Goal: Task Accomplishment & Management: Use online tool/utility

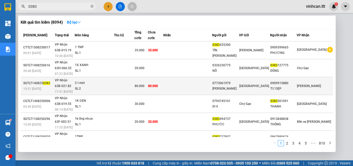
type input "0383"
click at [239, 80] on div "0773061979" at bounding box center [225, 82] width 26 height 5
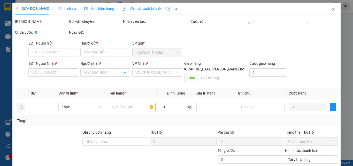
type input "0773061979"
type input "[PERSON_NAME]"
type input "0909915880"
type input "TƯ ĐẸP"
type input "KHÁCH YÊU CẦU"
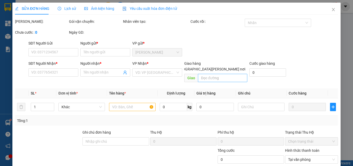
type input "80.000"
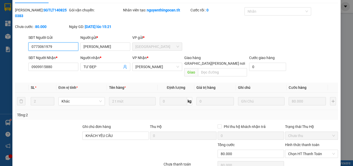
scroll to position [27, 0]
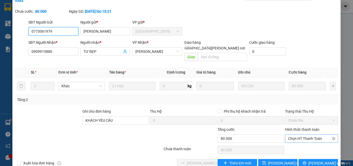
click at [295, 134] on span "Chọn HT Thanh Toán" at bounding box center [311, 138] width 47 height 8
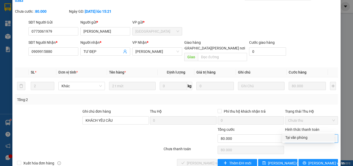
drag, startPoint x: 294, startPoint y: 138, endPoint x: 213, endPoint y: 151, distance: 82.2
click at [293, 138] on div "Tại văn phòng" at bounding box center [308, 137] width 46 height 6
type input "0"
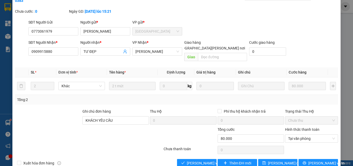
click at [180, 157] on div "SỬA ĐƠN HÀNG Lịch sử [PERSON_NAME] hàng Yêu cầu xuất [PERSON_NAME] điện tử Tota…" at bounding box center [176, 73] width 328 height 195
click at [187, 160] on span "[PERSON_NAME] và [PERSON_NAME] hàng" at bounding box center [222, 163] width 70 height 6
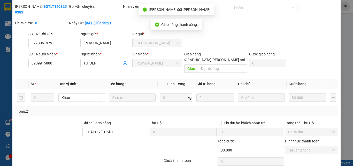
scroll to position [0, 0]
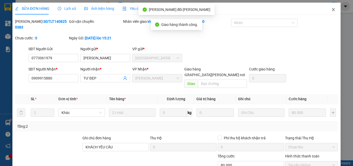
click at [331, 10] on icon "close" at bounding box center [333, 9] width 4 height 4
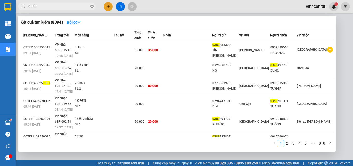
click at [92, 7] on icon "close-circle" at bounding box center [91, 6] width 3 height 3
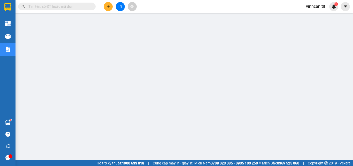
click at [62, 7] on input "text" at bounding box center [58, 7] width 61 height 6
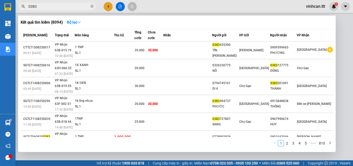
type input "0383"
click at [90, 7] on span "0383" at bounding box center [57, 7] width 78 height 8
click at [92, 7] on icon "close-circle" at bounding box center [91, 6] width 3 height 3
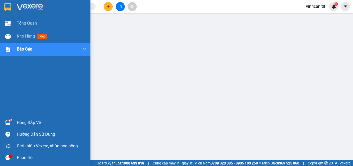
drag, startPoint x: 19, startPoint y: 121, endPoint x: 26, endPoint y: 123, distance: 7.5
click at [20, 121] on div "Hàng sắp về" at bounding box center [52, 123] width 70 height 8
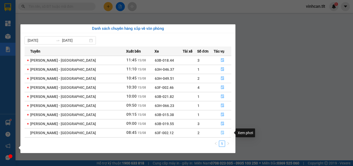
click at [220, 130] on button "button" at bounding box center [222, 132] width 17 height 8
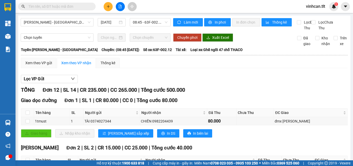
click at [58, 6] on input "text" at bounding box center [58, 7] width 61 height 6
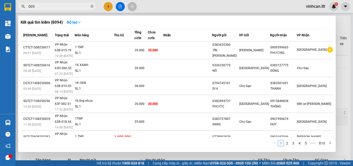
type input "0050"
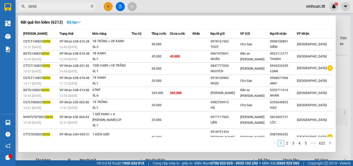
click at [92, 6] on icon "close-circle" at bounding box center [91, 6] width 3 height 3
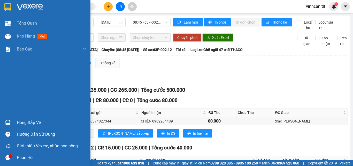
drag, startPoint x: 33, startPoint y: 122, endPoint x: 48, endPoint y: 122, distance: 14.5
click at [34, 122] on div "Hàng sắp về" at bounding box center [52, 123] width 70 height 8
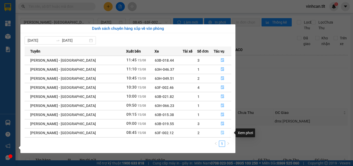
click at [221, 132] on icon "file-done" at bounding box center [223, 133] width 4 height 4
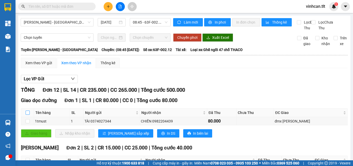
click at [27, 115] on input "checkbox" at bounding box center [28, 112] width 4 height 4
checkbox input "true"
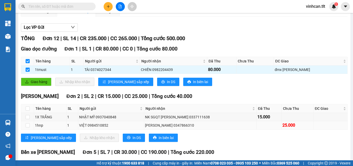
scroll to position [52, 0]
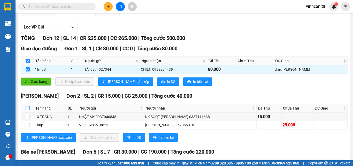
click at [27, 110] on input "checkbox" at bounding box center [28, 108] width 4 height 4
checkbox input "true"
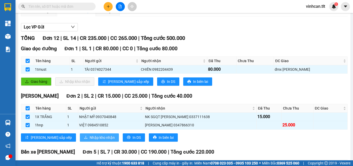
click at [90, 140] on span "Nhập kho nhận" at bounding box center [102, 137] width 25 height 6
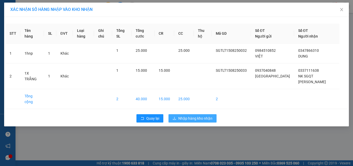
click at [204, 115] on span "Nhập hàng kho nhận" at bounding box center [195, 118] width 34 height 6
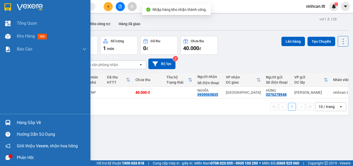
drag, startPoint x: 21, startPoint y: 120, endPoint x: 39, endPoint y: 124, distance: 18.7
click at [22, 120] on div "Hàng sắp về" at bounding box center [52, 123] width 70 height 8
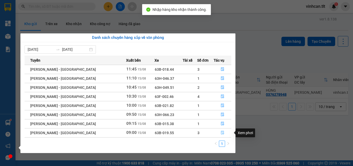
click at [221, 133] on icon "file-done" at bounding box center [223, 133] width 4 height 4
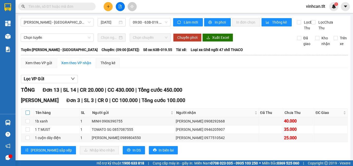
click at [29, 115] on input "checkbox" at bounding box center [28, 112] width 4 height 4
checkbox input "true"
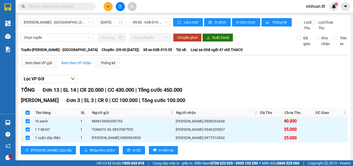
scroll to position [26, 0]
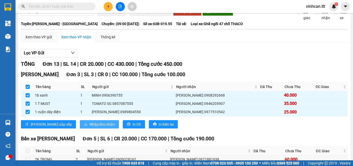
click at [90, 127] on span "Nhập kho nhận" at bounding box center [102, 124] width 25 height 6
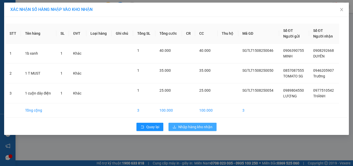
click at [199, 125] on span "Nhập hàng kho nhận" at bounding box center [195, 127] width 34 height 6
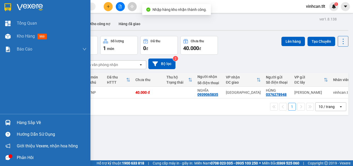
drag, startPoint x: 26, startPoint y: 123, endPoint x: 28, endPoint y: 120, distance: 4.0
click at [27, 120] on div "Hàng sắp về" at bounding box center [52, 123] width 70 height 8
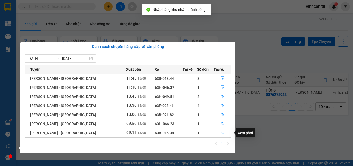
click at [221, 131] on icon "file-done" at bounding box center [223, 133] width 4 height 4
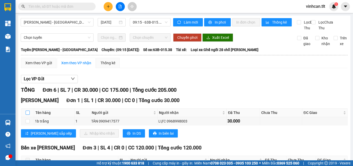
click at [28, 115] on input "checkbox" at bounding box center [28, 112] width 4 height 4
checkbox input "true"
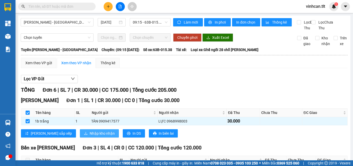
click at [90, 136] on span "Nhập kho nhận" at bounding box center [102, 133] width 25 height 6
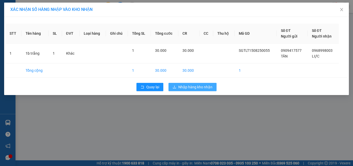
drag, startPoint x: 179, startPoint y: 85, endPoint x: 180, endPoint y: 79, distance: 6.1
click at [179, 84] on button "Nhập hàng kho nhận" at bounding box center [193, 87] width 48 height 8
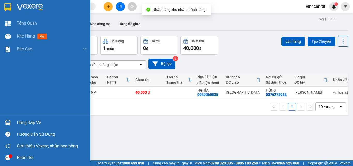
drag, startPoint x: 29, startPoint y: 120, endPoint x: 69, endPoint y: 120, distance: 39.8
click at [32, 121] on div "Hàng sắp về" at bounding box center [52, 123] width 70 height 8
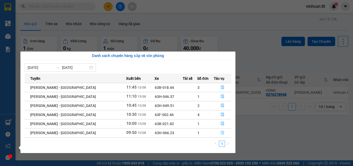
click at [221, 133] on icon "file-done" at bounding box center [222, 133] width 3 height 4
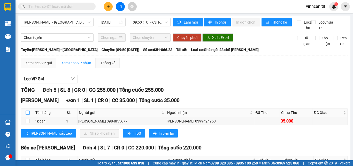
click at [26, 115] on input "checkbox" at bounding box center [28, 112] width 4 height 4
checkbox input "true"
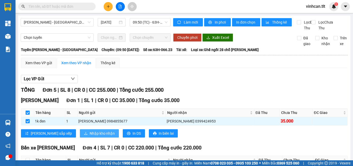
click at [90, 136] on span "Nhập kho nhận" at bounding box center [102, 133] width 25 height 6
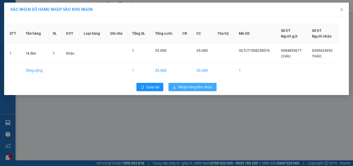
click at [182, 86] on span "Nhập hàng kho nhận" at bounding box center [195, 87] width 34 height 6
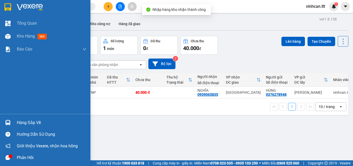
drag, startPoint x: 29, startPoint y: 121, endPoint x: 45, endPoint y: 122, distance: 15.8
click at [30, 121] on div "Hàng sắp về" at bounding box center [52, 123] width 70 height 8
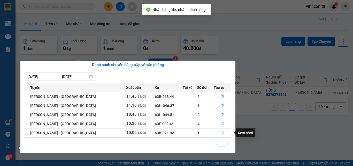
click at [221, 132] on icon "file-done" at bounding box center [223, 133] width 4 height 4
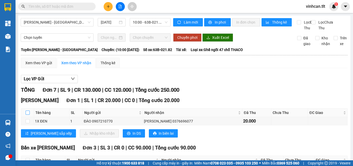
click at [27, 115] on input "checkbox" at bounding box center [28, 112] width 4 height 4
checkbox input "true"
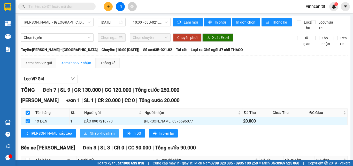
click at [90, 136] on span "Nhập kho nhận" at bounding box center [102, 133] width 25 height 6
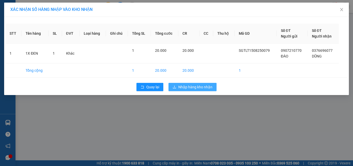
drag, startPoint x: 202, startPoint y: 86, endPoint x: 167, endPoint y: 90, distance: 34.9
click at [201, 86] on span "Nhập hàng kho nhận" at bounding box center [195, 87] width 34 height 6
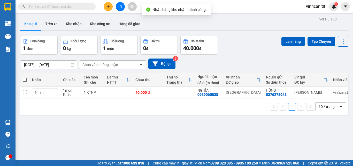
click at [26, 121] on div "ver 1.8.138 Kho gửi Trên xe Kho [PERSON_NAME] công nợ Hàng đã [PERSON_NAME] hàn…" at bounding box center [184, 99] width 332 height 166
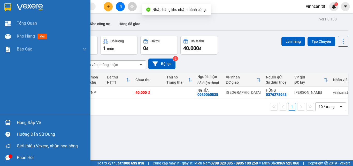
drag, startPoint x: 19, startPoint y: 120, endPoint x: 30, endPoint y: 121, distance: 11.4
click at [21, 122] on div "Hàng sắp về" at bounding box center [52, 123] width 70 height 8
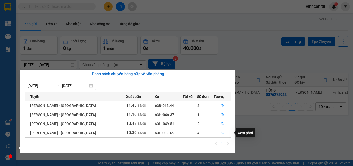
click at [221, 132] on icon "file-done" at bounding box center [223, 133] width 4 height 4
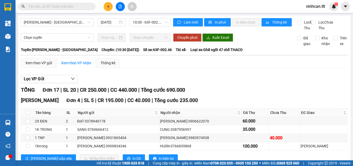
drag, startPoint x: 26, startPoint y: 116, endPoint x: 32, endPoint y: 112, distance: 6.4
click at [27, 115] on label at bounding box center [28, 113] width 4 height 6
click at [27, 115] on input "checkbox" at bounding box center [28, 112] width 4 height 4
checkbox input "true"
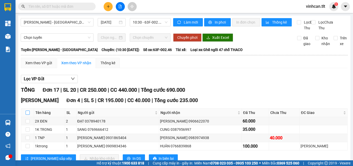
checkbox input "true"
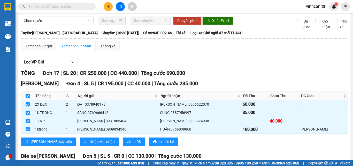
scroll to position [26, 0]
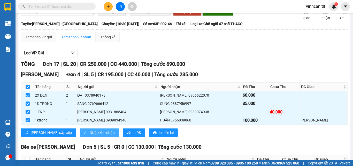
click at [90, 135] on span "Nhập kho nhận" at bounding box center [102, 133] width 25 height 6
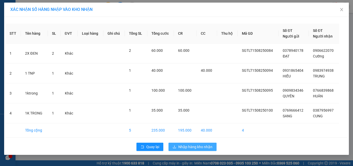
drag, startPoint x: 198, startPoint y: 145, endPoint x: 171, endPoint y: 140, distance: 27.2
click at [190, 144] on span "Nhập hàng kho nhận" at bounding box center [195, 147] width 34 height 6
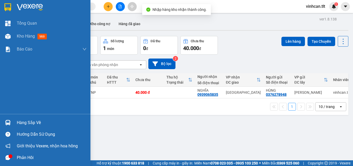
click at [35, 121] on div "Hàng sắp về" at bounding box center [52, 123] width 70 height 8
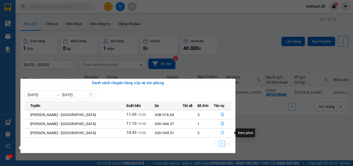
click at [221, 131] on icon "file-done" at bounding box center [223, 133] width 4 height 4
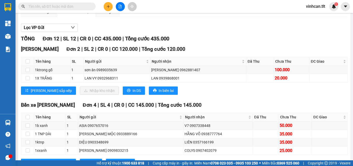
scroll to position [52, 0]
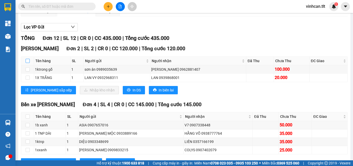
click at [28, 63] on input "checkbox" at bounding box center [28, 61] width 4 height 4
checkbox input "true"
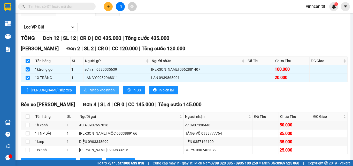
click at [90, 93] on span "Nhập kho nhận" at bounding box center [102, 90] width 25 height 6
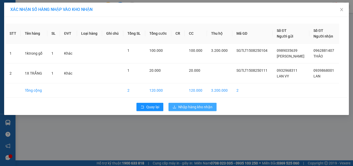
drag, startPoint x: 186, startPoint y: 104, endPoint x: 183, endPoint y: 98, distance: 5.9
click at [186, 104] on button "Nhập hàng kho nhận" at bounding box center [193, 107] width 48 height 8
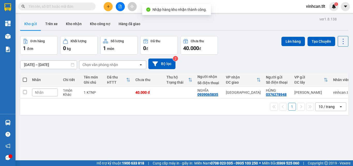
click at [57, 6] on input "text" at bounding box center [58, 7] width 61 height 6
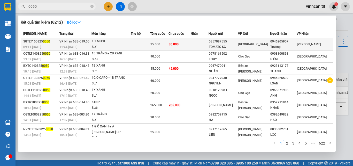
type input "0050"
click at [233, 48] on div "TOMATO SG" at bounding box center [223, 46] width 29 height 5
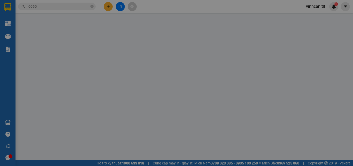
type input "0857087555"
type input "TOMATO SG"
type input "0946205907"
type input "Trường"
type input "35.000"
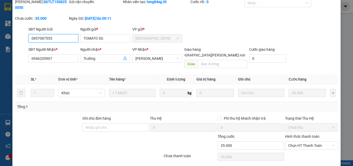
scroll to position [27, 0]
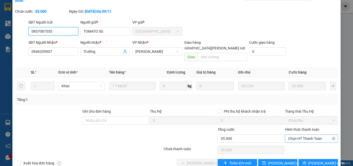
click at [295, 134] on span "Chọn HT Thanh Toán" at bounding box center [311, 138] width 47 height 8
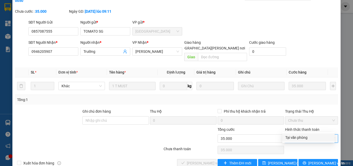
click at [298, 139] on div "Tại văn phòng" at bounding box center [308, 137] width 46 height 6
type input "0"
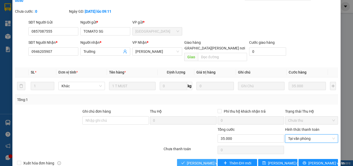
click at [197, 160] on span "[PERSON_NAME] và [PERSON_NAME] hàng" at bounding box center [222, 163] width 70 height 6
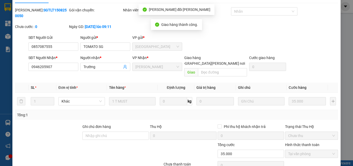
scroll to position [0, 0]
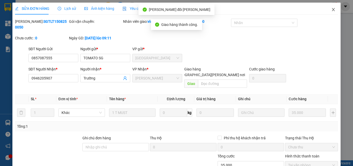
click at [331, 11] on icon "close" at bounding box center [333, 9] width 4 height 4
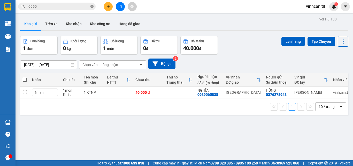
click at [92, 6] on icon "close-circle" at bounding box center [91, 6] width 3 height 3
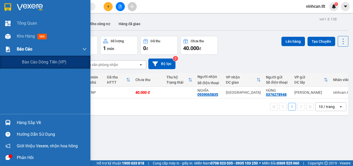
click at [22, 48] on span "Báo cáo" at bounding box center [25, 49] width 16 height 6
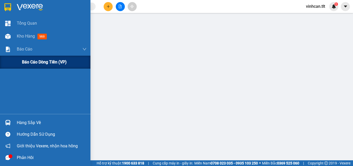
click at [33, 62] on span "Báo cáo dòng tiền (VP)" at bounding box center [44, 62] width 45 height 6
